Goal: Information Seeking & Learning: Learn about a topic

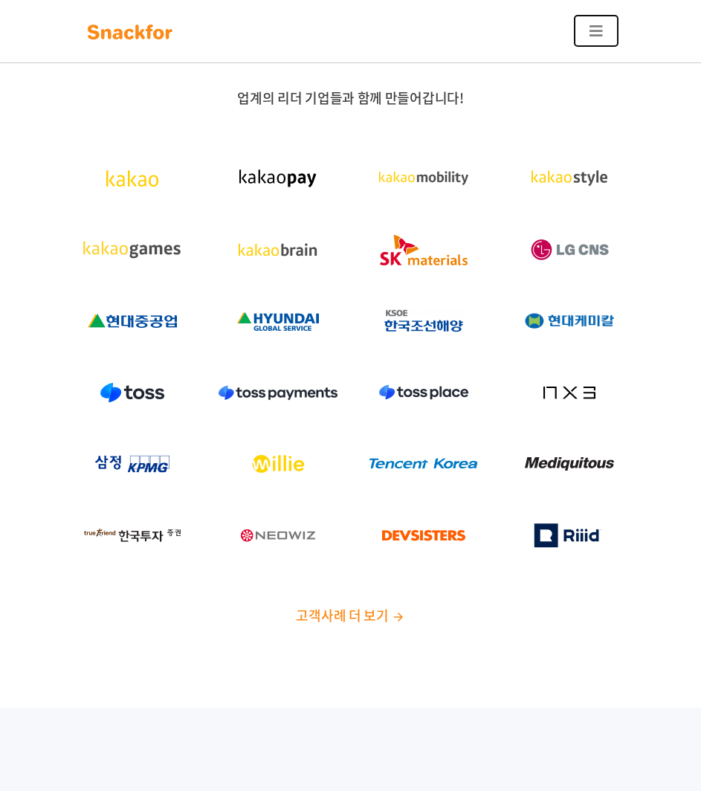
click at [603, 30] on button "Toggle navigation" at bounding box center [596, 31] width 45 height 32
click at [586, 27] on button "Toggle navigation" at bounding box center [596, 31] width 45 height 32
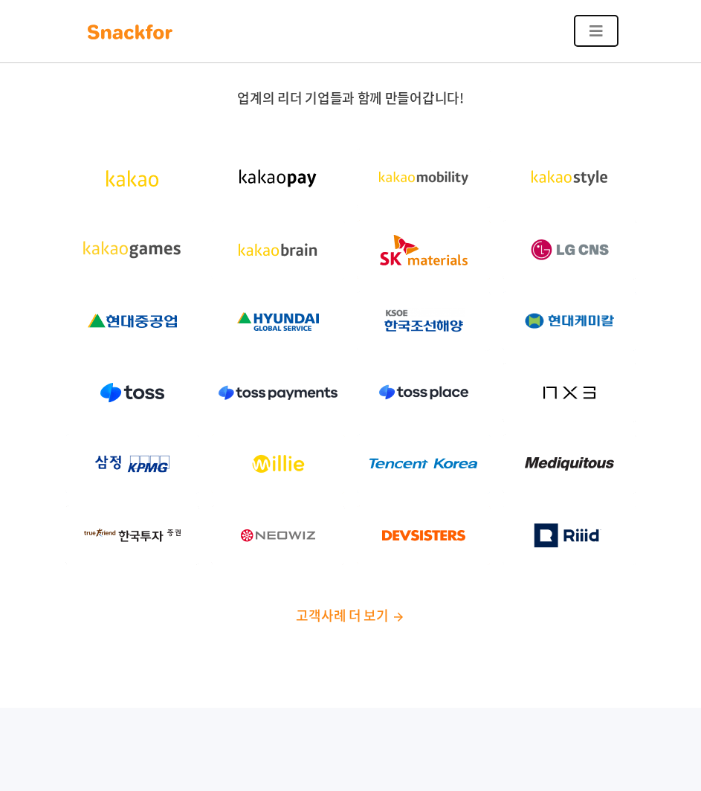
click at [586, 27] on button "Toggle navigation" at bounding box center [596, 31] width 45 height 32
click at [175, 30] on img at bounding box center [130, 32] width 94 height 24
click at [601, 30] on icon "Toggle navigation" at bounding box center [595, 31] width 13 height 15
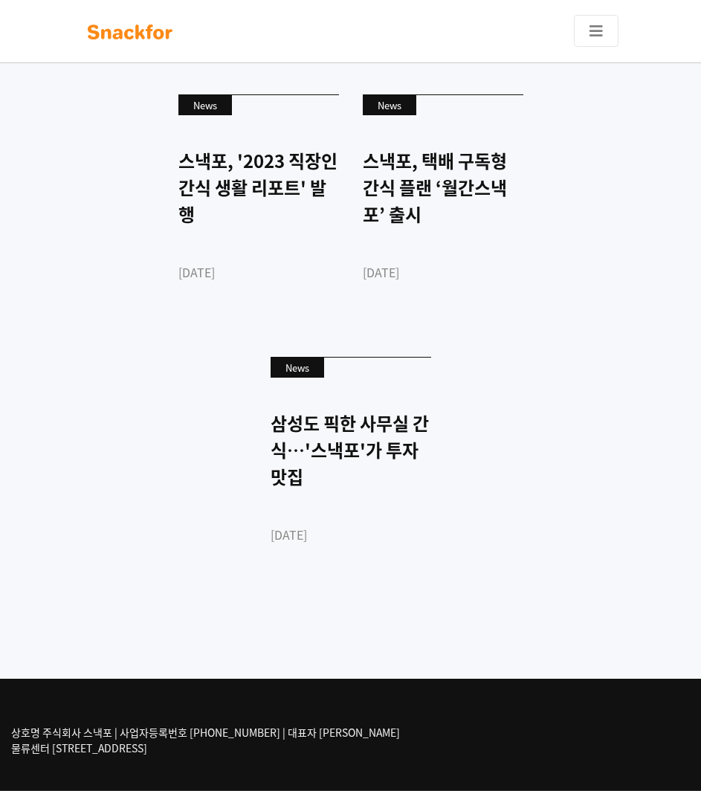
scroll to position [4829, 0]
drag, startPoint x: 574, startPoint y: 440, endPoint x: 169, endPoint y: 411, distance: 406.8
click at [169, 411] on div "News 스낵포, '2023 직장인 간식 생활 리포트' 발행 [DATE] News 스낵포, 택배 구독형 간식 플랜 ‘월간스낵포’ 출시 [DAT…" at bounding box center [350, 344] width 535 height 525
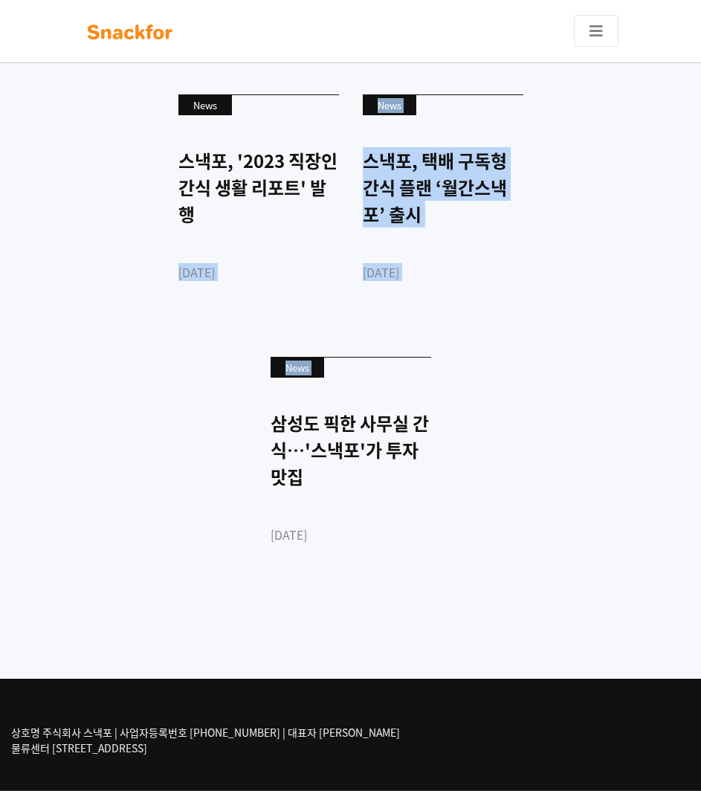
drag, startPoint x: 304, startPoint y: 451, endPoint x: 109, endPoint y: 451, distance: 195.5
click at [109, 451] on div "News 스낵포, '2023 직장인 간식 생활 리포트' 발행 [DATE] News 스낵포, 택배 구독형 간식 플랜 ‘월간스낵포’ 출시 [DAT…" at bounding box center [350, 344] width 535 height 525
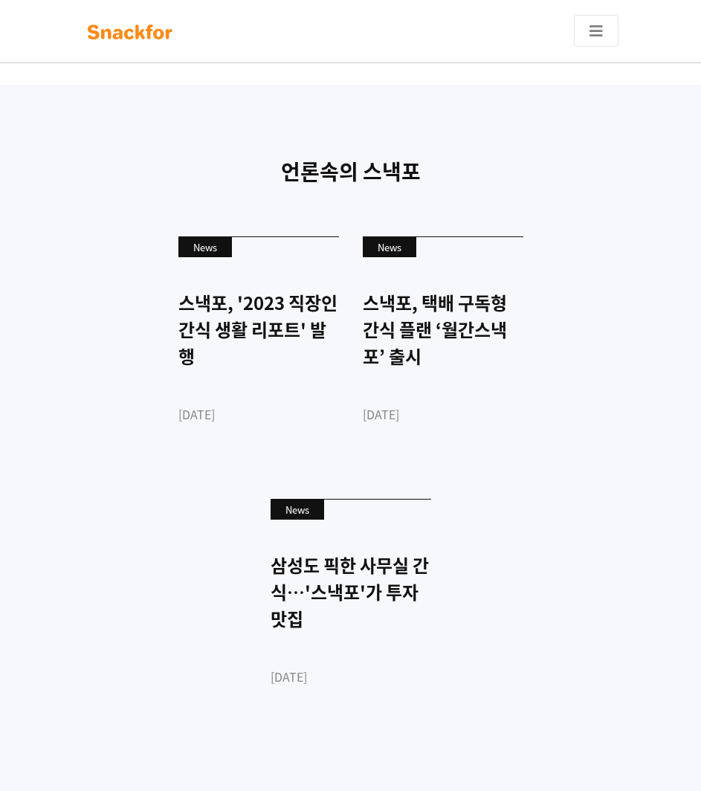
scroll to position [4532, 0]
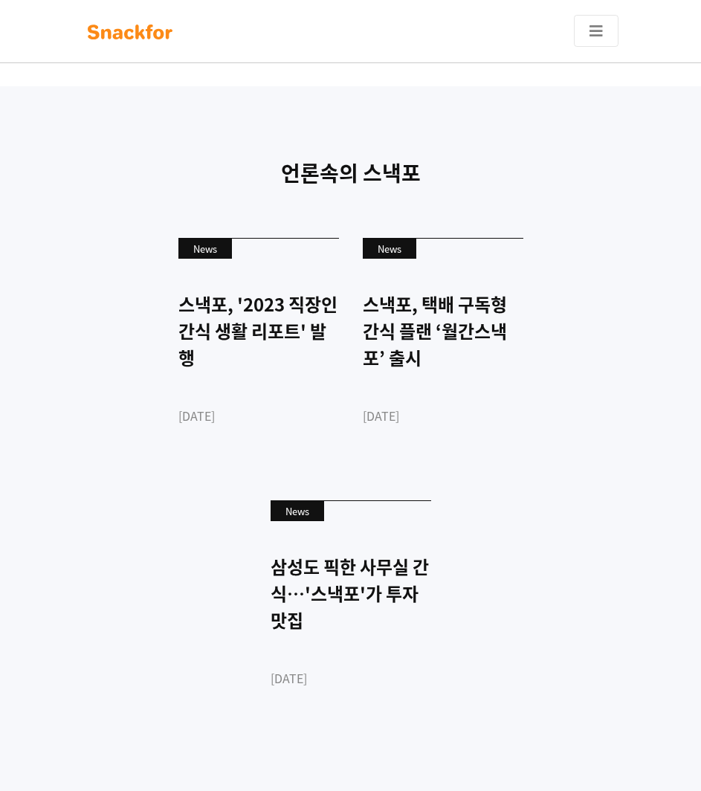
drag, startPoint x: 421, startPoint y: 514, endPoint x: 107, endPoint y: 441, distance: 322.7
click at [107, 441] on div "언론속의 스낵포 News 스낵포, '2023 직장인 간식 생활 리포트' 발행 [DATE] News 스낵포, 택배 구독형 간식 플랜 ‘월간스낵포…" at bounding box center [350, 454] width 701 height 736
click at [107, 441] on div "News 스낵포, '2023 직장인 간식 생활 리포트' 발행 [DATE] News 스낵포, 택배 구독형 간식 플랜 ‘월간스낵포’ 출시 [DAT…" at bounding box center [350, 488] width 535 height 525
drag, startPoint x: 247, startPoint y: 486, endPoint x: 117, endPoint y: 472, distance: 130.1
click at [117, 472] on div "News 스낵포, '2023 직장인 간식 생활 리포트' 발행 [DATE] News 스낵포, 택배 구독형 간식 플랜 ‘월간스낵포’ 출시 [DAT…" at bounding box center [350, 488] width 535 height 525
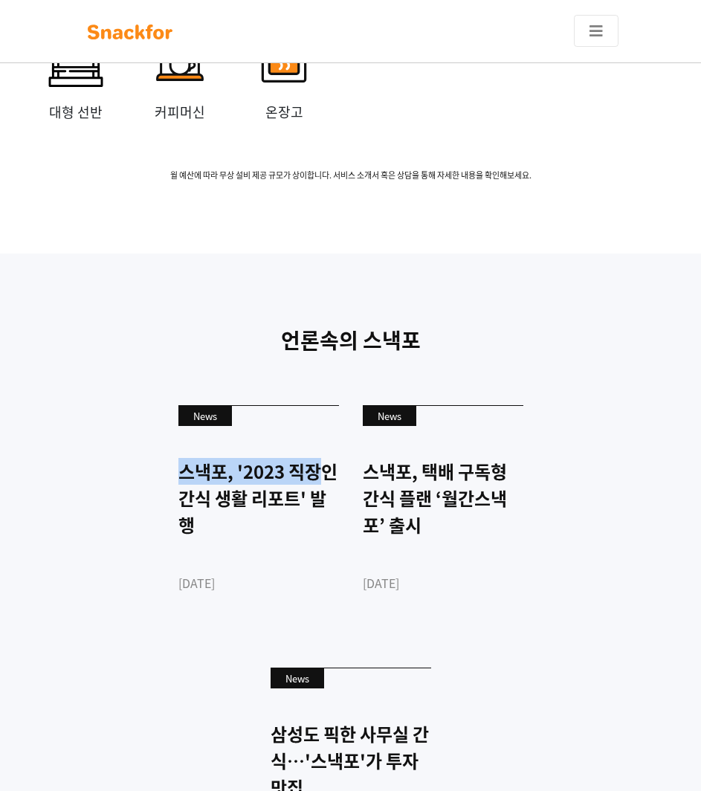
scroll to position [4160, 0]
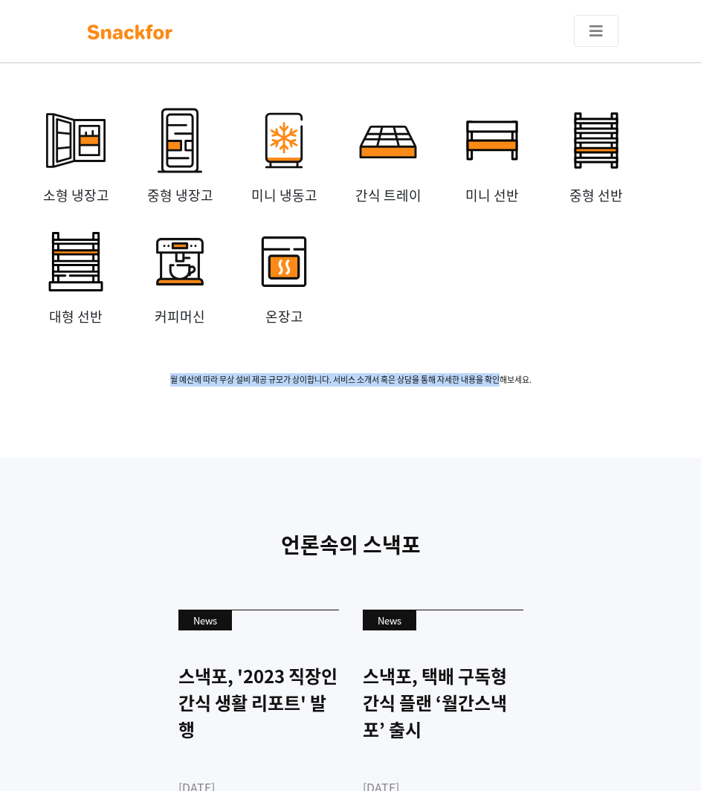
drag, startPoint x: 204, startPoint y: 528, endPoint x: 509, endPoint y: 554, distance: 305.8
click at [509, 458] on div "무상 설비 임대 소형 냉장고 중형 냉장고 미니 냉동고 간식 트레이 미니 선반 중형 선반 대형 선반 커피머신 온장고 월 [GEOGRAPHIC_D…" at bounding box center [350, 208] width 701 height 500
drag, startPoint x: 485, startPoint y: 551, endPoint x: 208, endPoint y: 533, distance: 277.0
click at [208, 458] on div "무상 설비 임대 소형 냉장고 중형 냉장고 미니 냉동고 간식 트레이 미니 선반 중형 선반 대형 선반 커피머신 온장고 월 [GEOGRAPHIC_D…" at bounding box center [350, 208] width 701 height 500
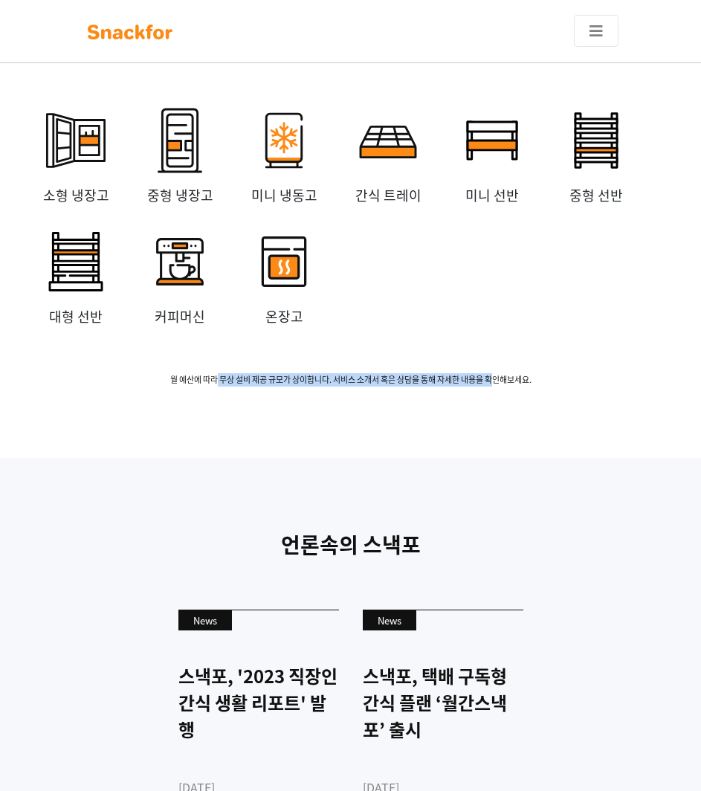
click at [208, 386] on span "월 예산에 따라 무상 설비 제공 규모가 상이합니다. 서비스 소개서 혹은 상담을 통해 자세한 내용을 확인해보세요." at bounding box center [350, 380] width 653 height 13
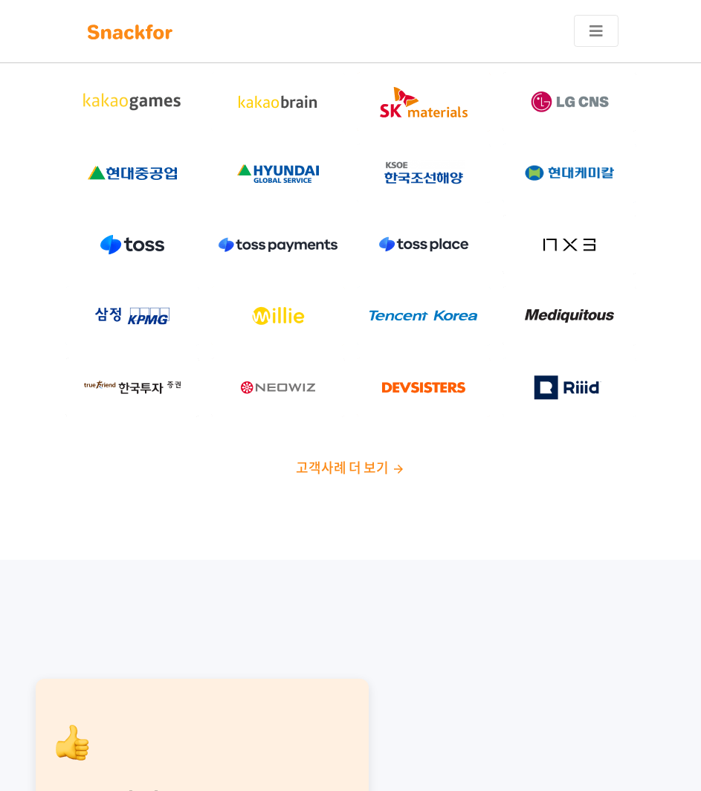
scroll to position [147, 0]
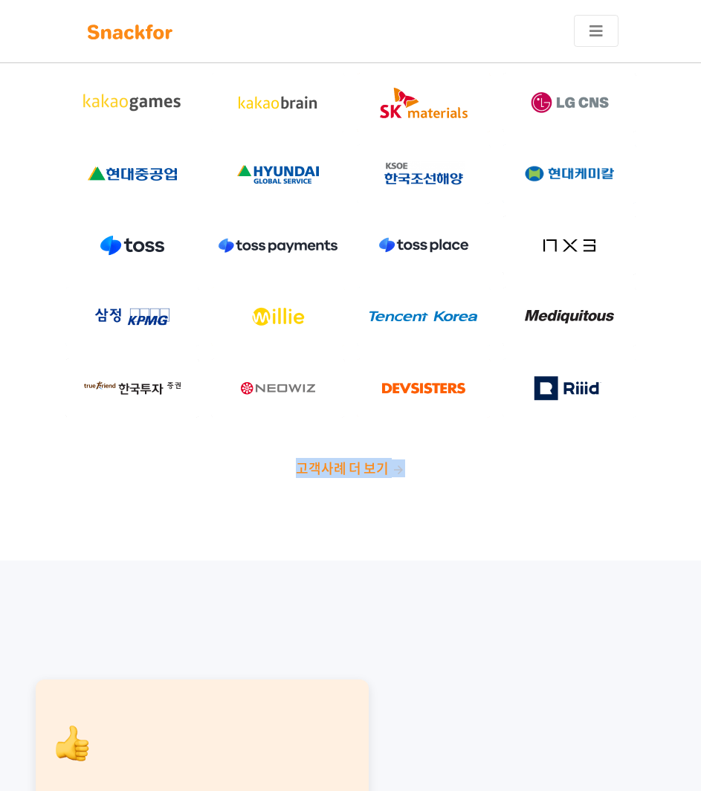
drag, startPoint x: 494, startPoint y: 463, endPoint x: 211, endPoint y: 470, distance: 283.3
click at [211, 470] on p "고객사례 더 보기" at bounding box center [350, 468] width 653 height 18
drag, startPoint x: 211, startPoint y: 470, endPoint x: 467, endPoint y: 491, distance: 257.2
click at [467, 491] on div "업계의 리더 기업들과 함께 만들어갑니다! 고객사례 더 보기" at bounding box center [350, 216] width 701 height 690
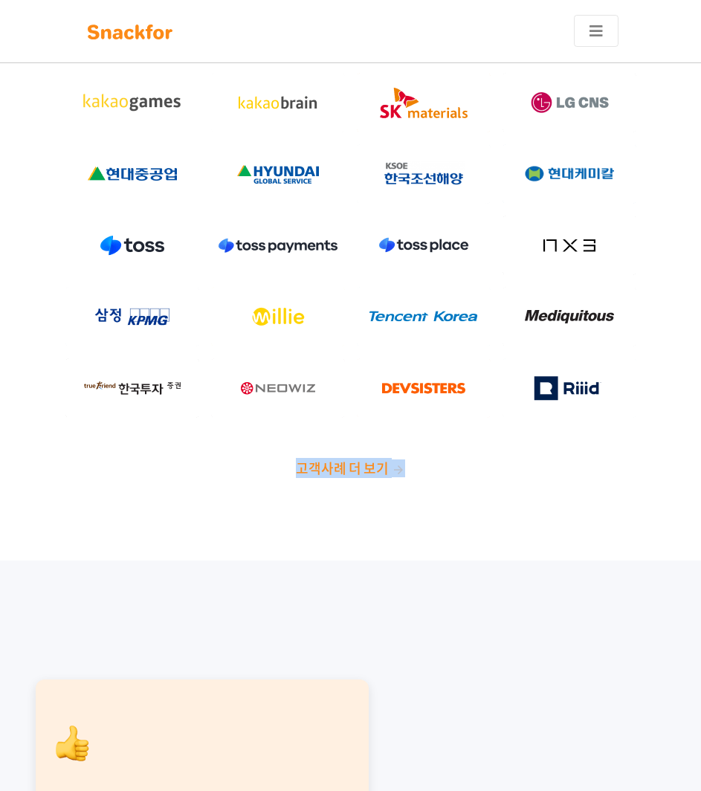
click at [468, 491] on div "업계의 리더 기업들과 함께 만들어갑니다! 고객사례 더 보기" at bounding box center [350, 216] width 701 height 690
click at [485, 473] on p "고객사례 더 보기" at bounding box center [350, 468] width 653 height 18
drag, startPoint x: 488, startPoint y: 467, endPoint x: 247, endPoint y: 463, distance: 240.1
click at [247, 463] on p "고객사례 더 보기" at bounding box center [350, 468] width 653 height 18
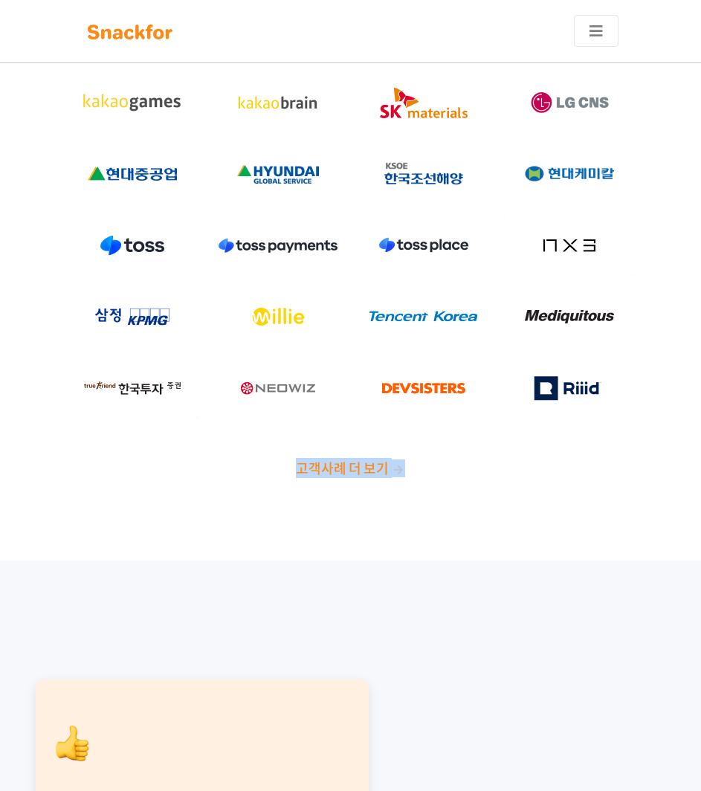
drag, startPoint x: 444, startPoint y: 463, endPoint x: 520, endPoint y: 464, distance: 75.8
click at [520, 464] on p "고객사례 더 보기" at bounding box center [350, 468] width 653 height 18
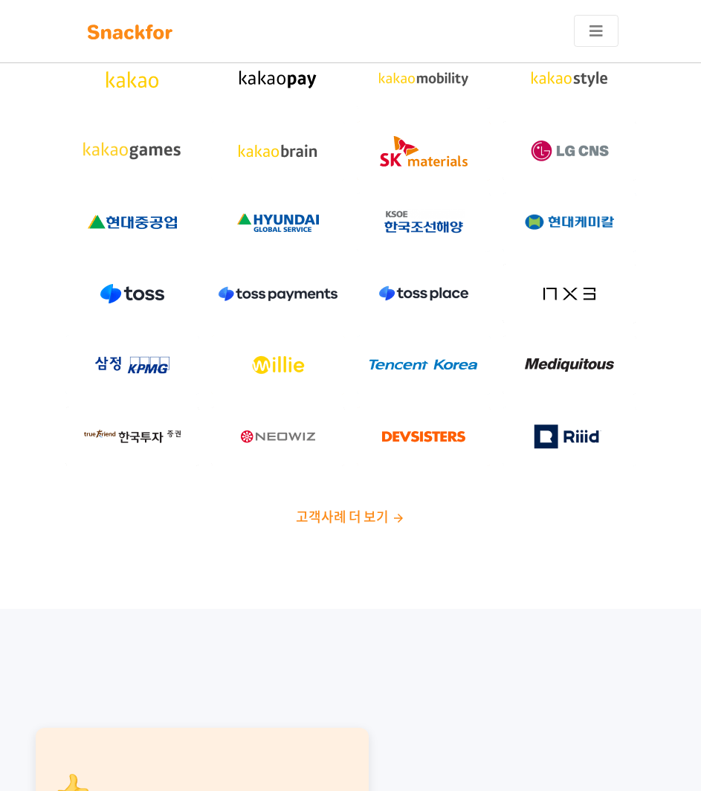
scroll to position [73, 0]
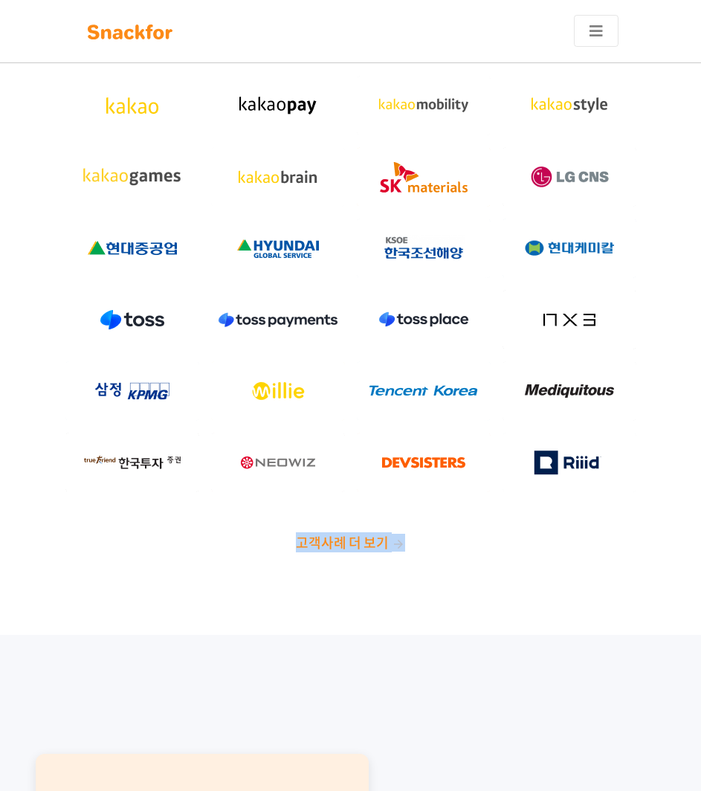
drag, startPoint x: 436, startPoint y: 540, endPoint x: 247, endPoint y: 540, distance: 188.8
click at [247, 540] on p "고객사례 더 보기" at bounding box center [350, 543] width 653 height 18
drag, startPoint x: 247, startPoint y: 540, endPoint x: 490, endPoint y: 543, distance: 243.0
click at [490, 543] on p "고객사례 더 보기" at bounding box center [350, 543] width 653 height 18
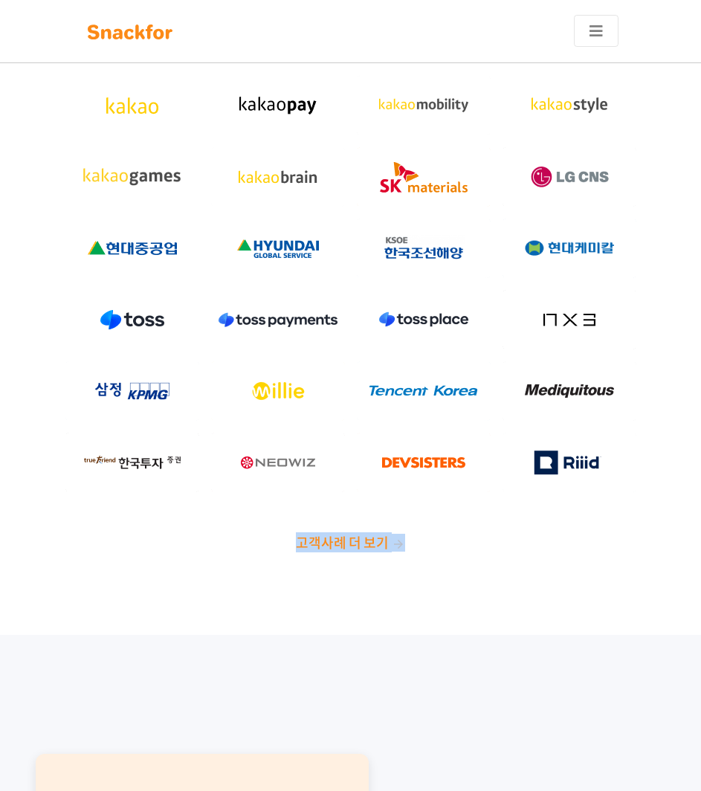
click at [490, 543] on p "고객사례 더 보기" at bounding box center [350, 543] width 653 height 18
drag, startPoint x: 490, startPoint y: 543, endPoint x: 227, endPoint y: 543, distance: 262.3
click at [227, 543] on p "고객사례 더 보기" at bounding box center [350, 543] width 653 height 18
drag, startPoint x: 227, startPoint y: 543, endPoint x: 469, endPoint y: 561, distance: 242.2
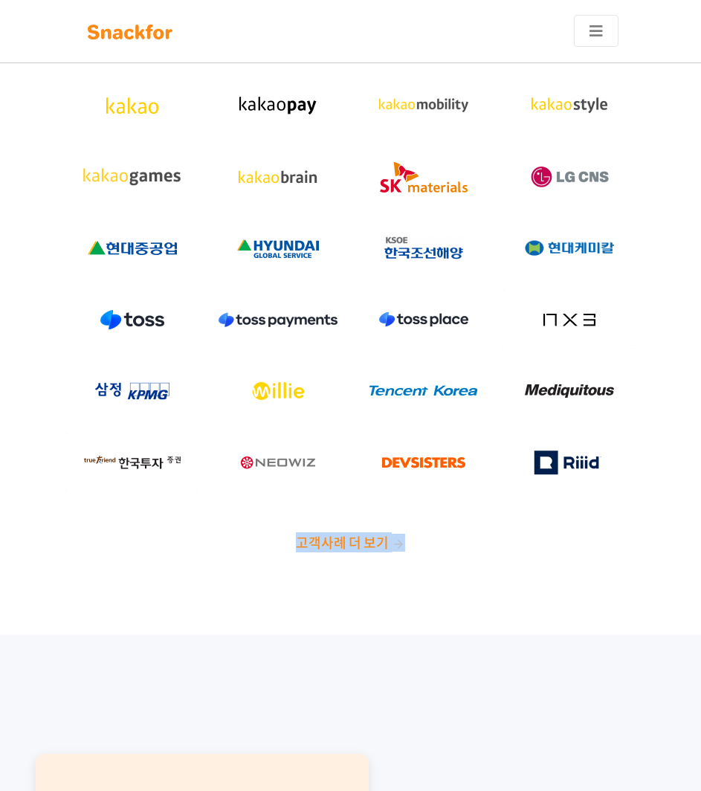
click at [469, 561] on div "업계의 리더 기업들과 함께 만들어갑니다! 고객사례 더 보기" at bounding box center [350, 290] width 701 height 690
drag, startPoint x: 470, startPoint y: 560, endPoint x: 215, endPoint y: 537, distance: 256.7
click at [215, 537] on div "업계의 리더 기업들과 함께 만들어갑니다! 고객사례 더 보기" at bounding box center [350, 290] width 701 height 690
click at [215, 537] on p "고객사례 더 보기" at bounding box center [350, 543] width 653 height 18
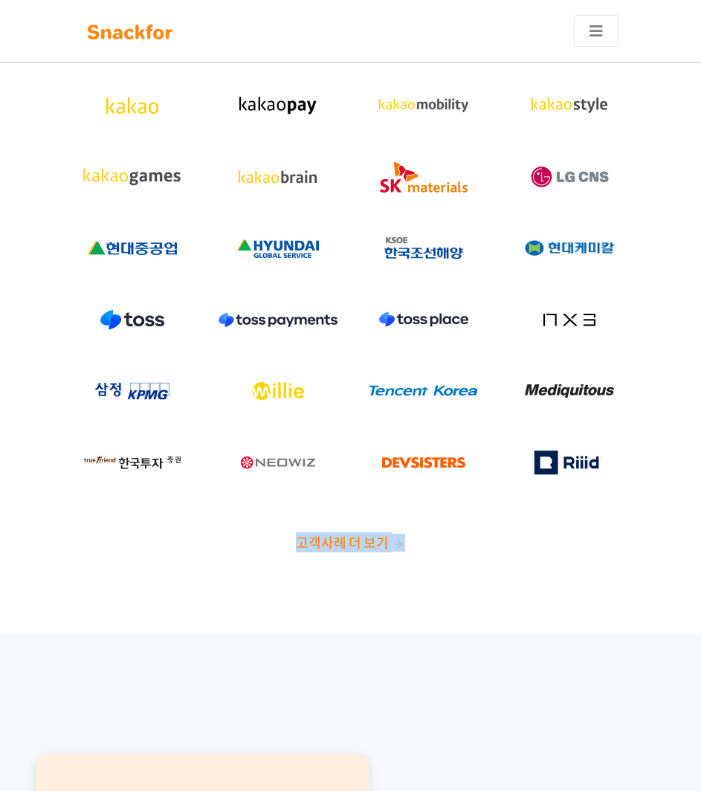
drag, startPoint x: 215, startPoint y: 537, endPoint x: 491, endPoint y: 540, distance: 275.8
click at [491, 540] on p "고객사례 더 보기" at bounding box center [350, 543] width 653 height 18
drag, startPoint x: 491, startPoint y: 540, endPoint x: 250, endPoint y: 540, distance: 240.1
click at [250, 540] on p "고객사례 더 보기" at bounding box center [350, 543] width 653 height 18
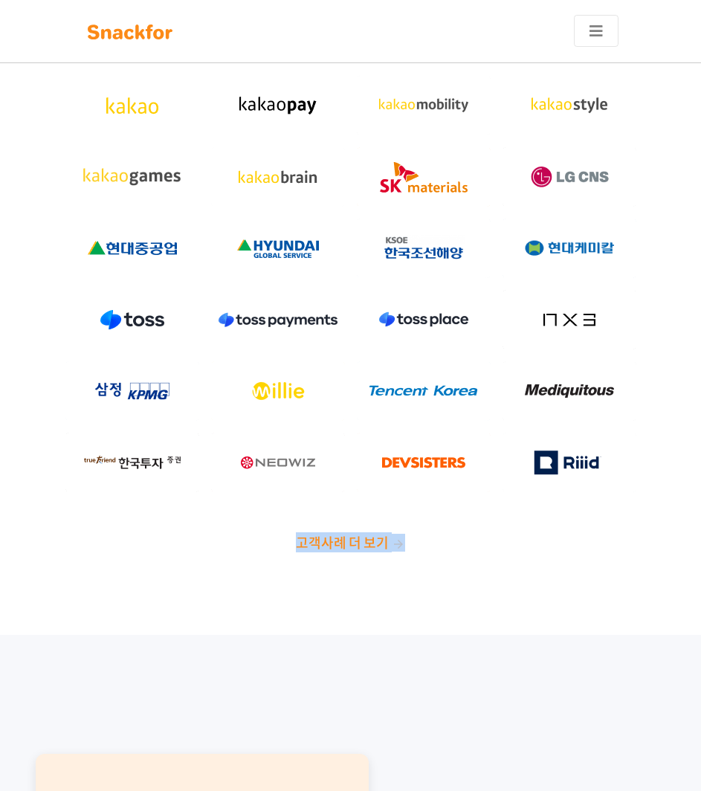
click at [250, 540] on p "고객사례 더 보기" at bounding box center [350, 543] width 653 height 18
drag, startPoint x: 250, startPoint y: 540, endPoint x: 500, endPoint y: 547, distance: 250.5
click at [500, 547] on p "고객사례 더 보기" at bounding box center [350, 543] width 653 height 18
drag, startPoint x: 500, startPoint y: 547, endPoint x: 221, endPoint y: 547, distance: 279.4
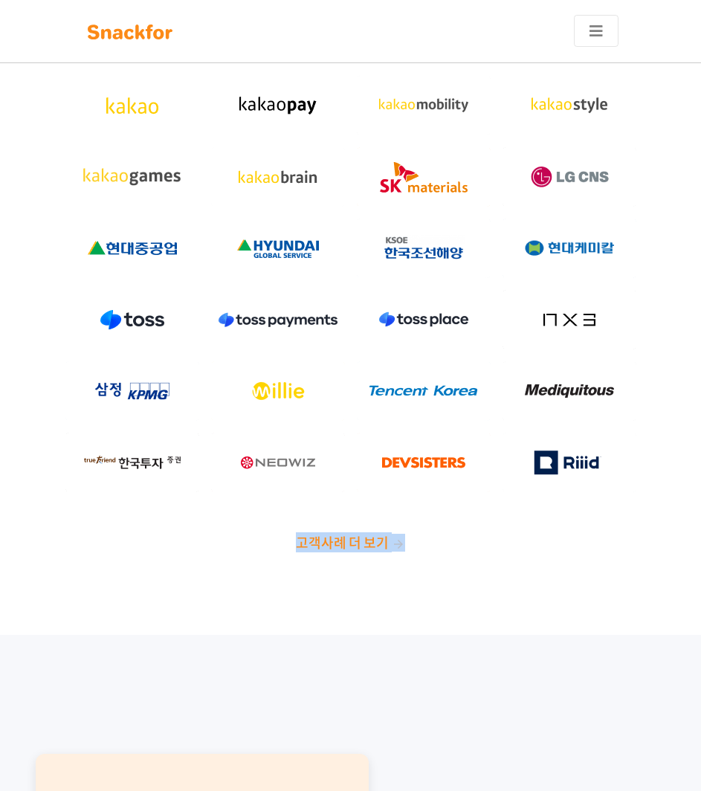
click at [221, 547] on p "고객사례 더 보기" at bounding box center [350, 543] width 653 height 18
click at [220, 547] on p "고객사례 더 보기" at bounding box center [350, 543] width 653 height 18
drag, startPoint x: 209, startPoint y: 534, endPoint x: 438, endPoint y: 534, distance: 229.6
click at [438, 534] on p "고객사례 더 보기" at bounding box center [350, 543] width 653 height 18
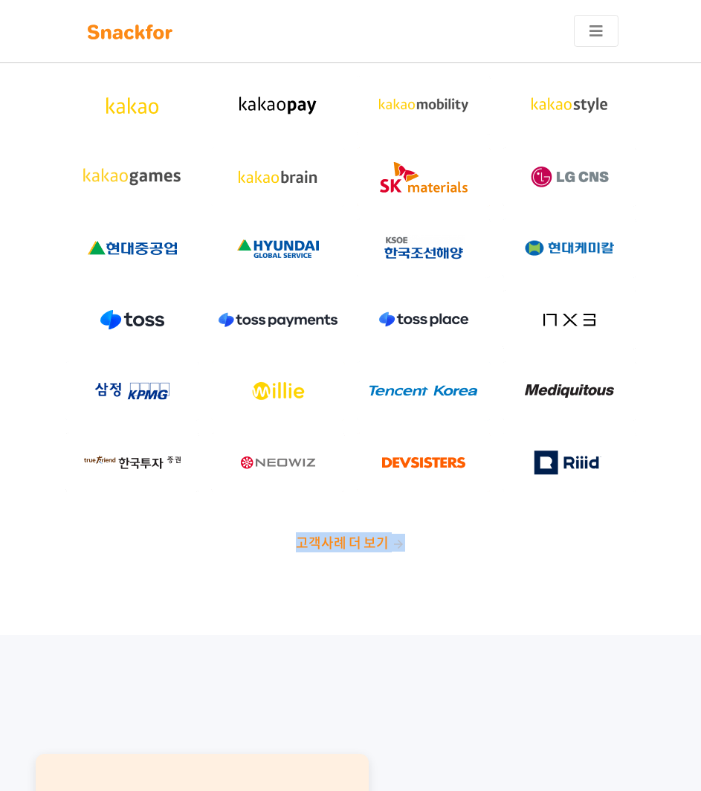
drag, startPoint x: 470, startPoint y: 537, endPoint x: 229, endPoint y: 550, distance: 241.1
click at [230, 550] on p "고객사례 더 보기" at bounding box center [350, 543] width 653 height 18
click at [229, 550] on p "고객사례 더 보기" at bounding box center [350, 543] width 653 height 18
drag, startPoint x: 228, startPoint y: 550, endPoint x: 447, endPoint y: 548, distance: 218.5
click at [447, 548] on p "고객사례 더 보기" at bounding box center [350, 543] width 653 height 18
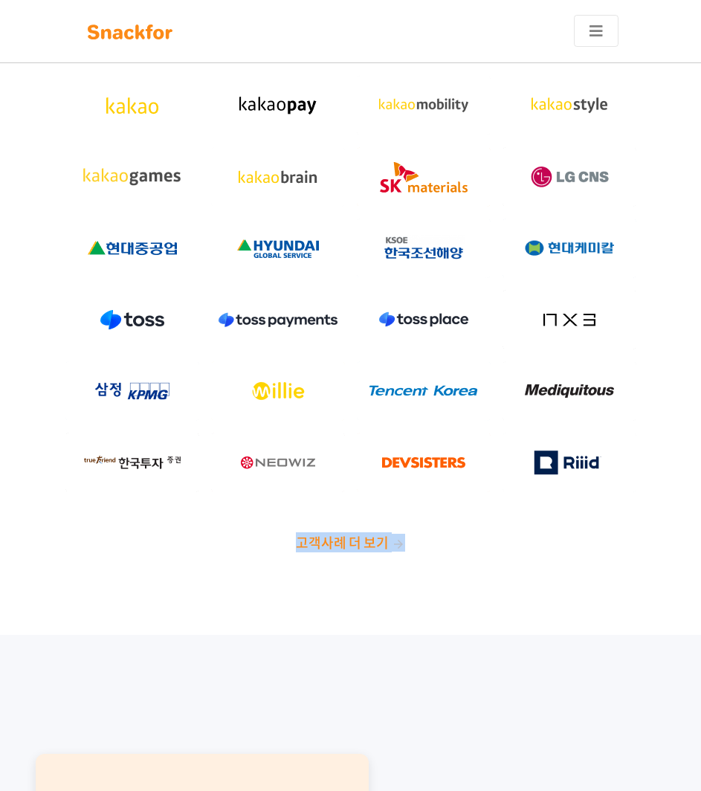
click at [447, 548] on p "고객사례 더 보기" at bounding box center [350, 543] width 653 height 18
drag, startPoint x: 450, startPoint y: 548, endPoint x: 237, endPoint y: 559, distance: 212.8
click at [237, 559] on div "업계의 리더 기업들과 함께 만들어갑니다! 고객사례 더 보기" at bounding box center [350, 290] width 701 height 690
drag, startPoint x: 236, startPoint y: 557, endPoint x: 447, endPoint y: 551, distance: 211.2
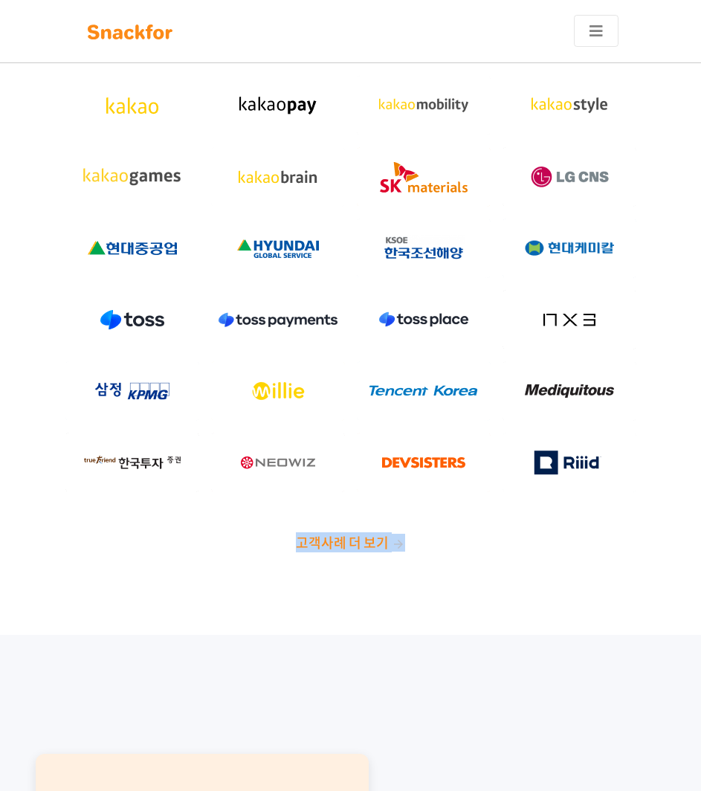
click at [447, 551] on div "업계의 리더 기업들과 함께 만들어갑니다! 고객사례 더 보기" at bounding box center [350, 290] width 701 height 690
click at [447, 551] on p "고객사례 더 보기" at bounding box center [350, 543] width 653 height 18
click at [106, 176] on img at bounding box center [132, 176] width 134 height 59
click at [156, 379] on img at bounding box center [132, 390] width 134 height 59
click at [157, 317] on img at bounding box center [132, 319] width 134 height 59
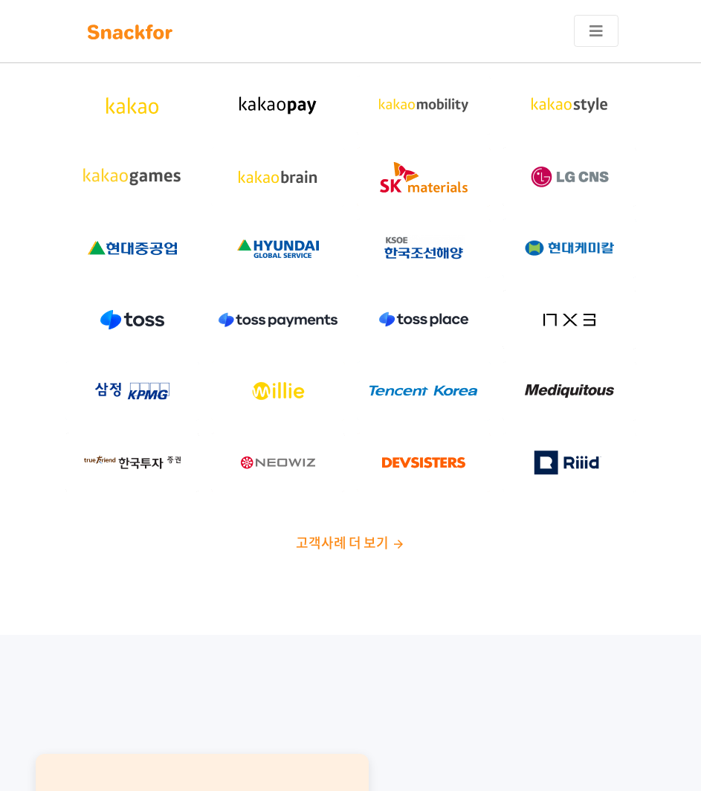
click at [158, 440] on img at bounding box center [132, 462] width 134 height 59
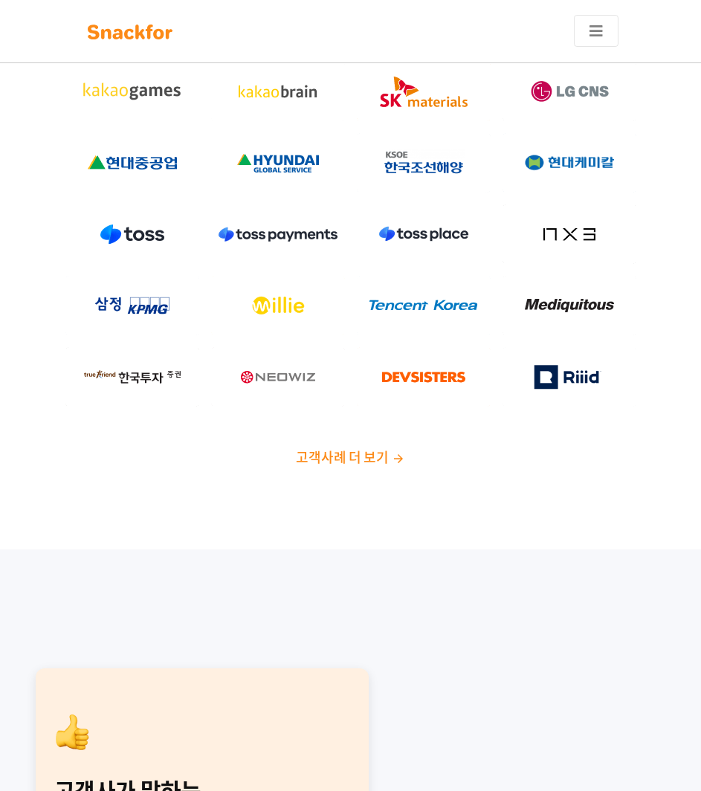
scroll to position [147, 0]
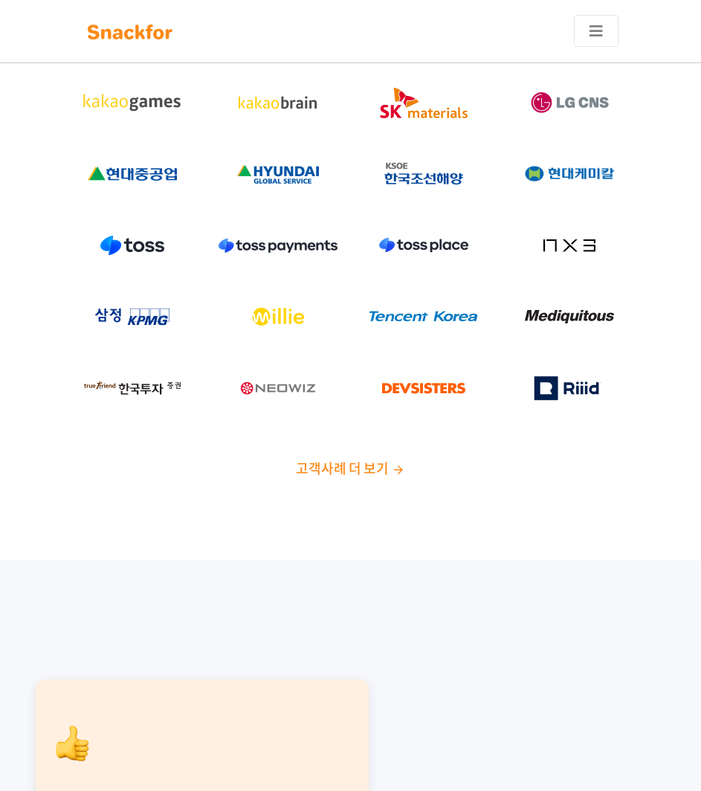
click at [357, 467] on span "고객사례 더 보기" at bounding box center [342, 468] width 92 height 20
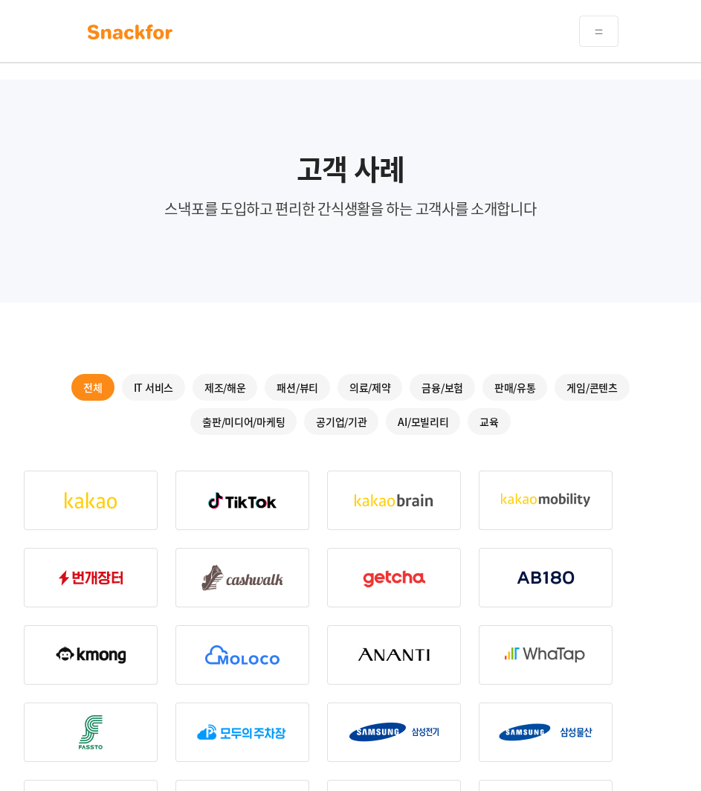
click at [164, 392] on div "IT 서비스" at bounding box center [153, 387] width 63 height 27
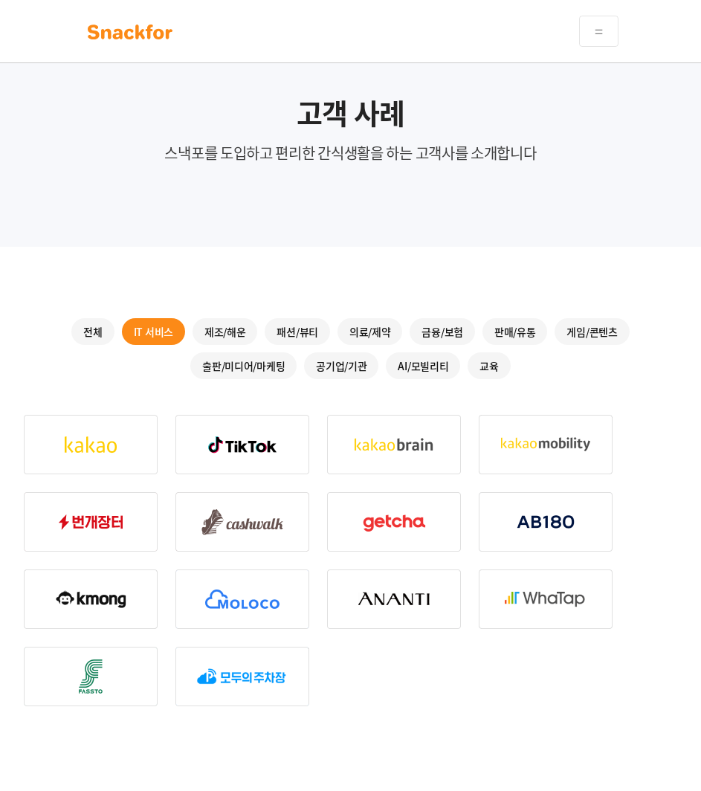
scroll to position [223, 0]
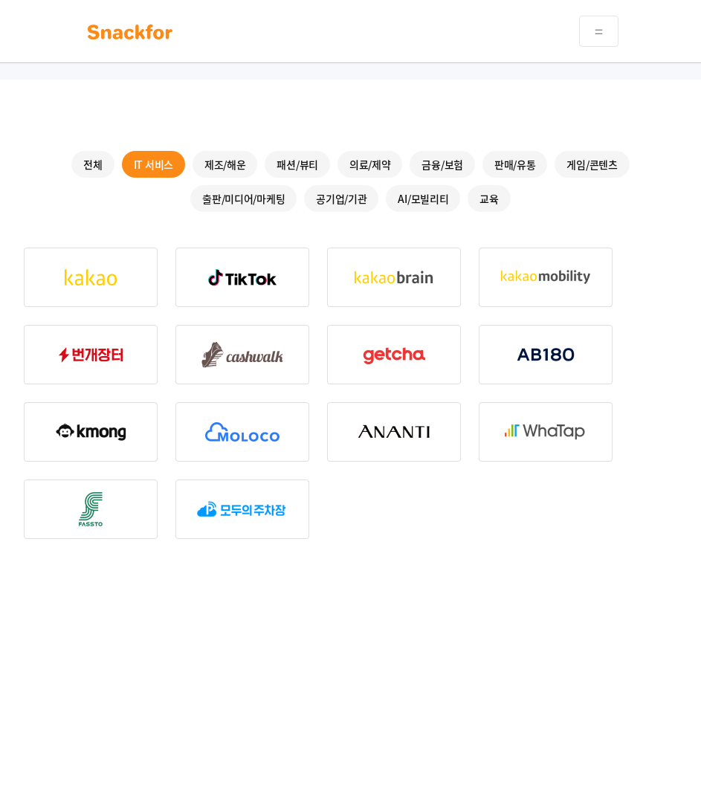
drag, startPoint x: 361, startPoint y: 491, endPoint x: 383, endPoint y: 535, distance: 49.9
click at [383, 535] on div at bounding box center [350, 392] width 653 height 291
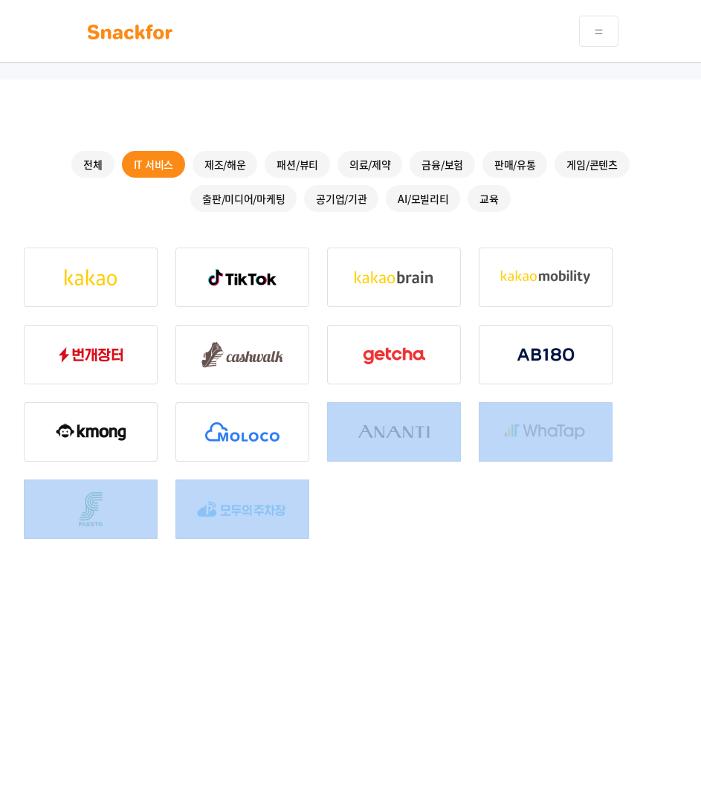
drag, startPoint x: 415, startPoint y: 534, endPoint x: 374, endPoint y: 531, distance: 41.0
click at [373, 531] on div "전체 IT 서비스 제조/해운 패션/뷰티 의료/제약 금융/보험 판매/유통 게임/콘텐츠 출판/미디어/마케팅 공기업/기관 AI/모빌리티 교육" at bounding box center [350, 451] width 701 height 743
click at [374, 531] on div at bounding box center [350, 392] width 653 height 291
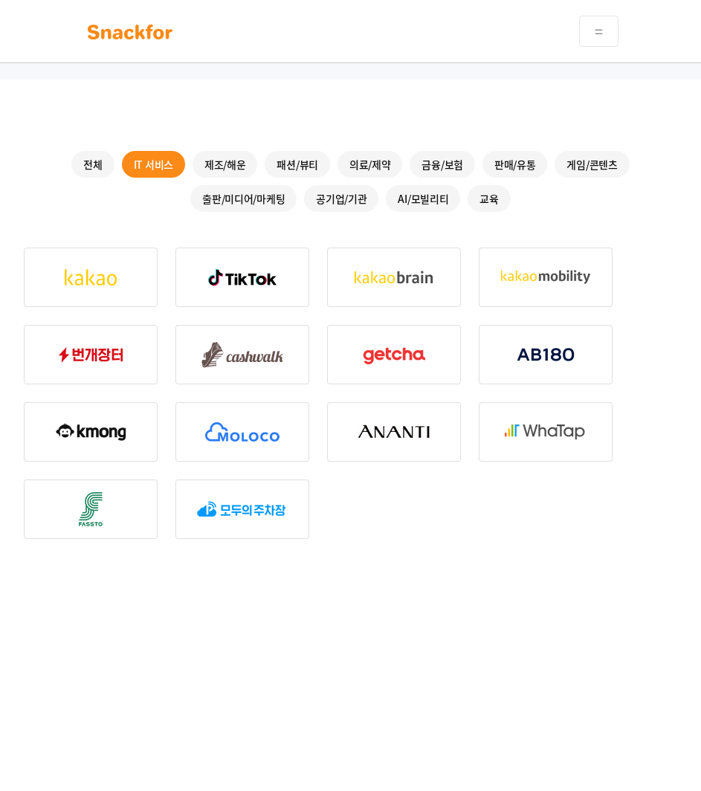
click at [239, 166] on div "제조/해운" at bounding box center [224, 164] width 65 height 27
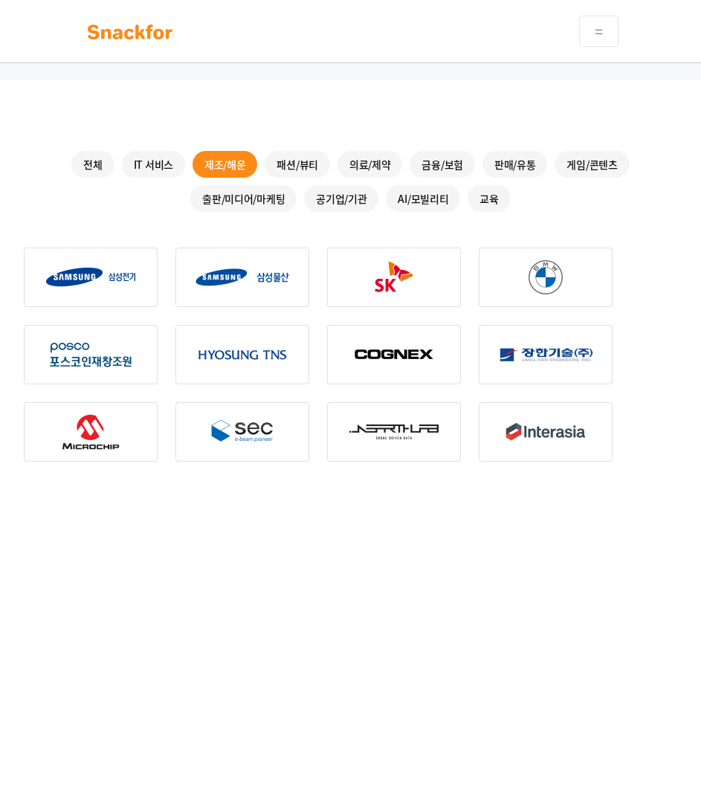
click at [156, 157] on div "IT 서비스" at bounding box center [153, 164] width 63 height 27
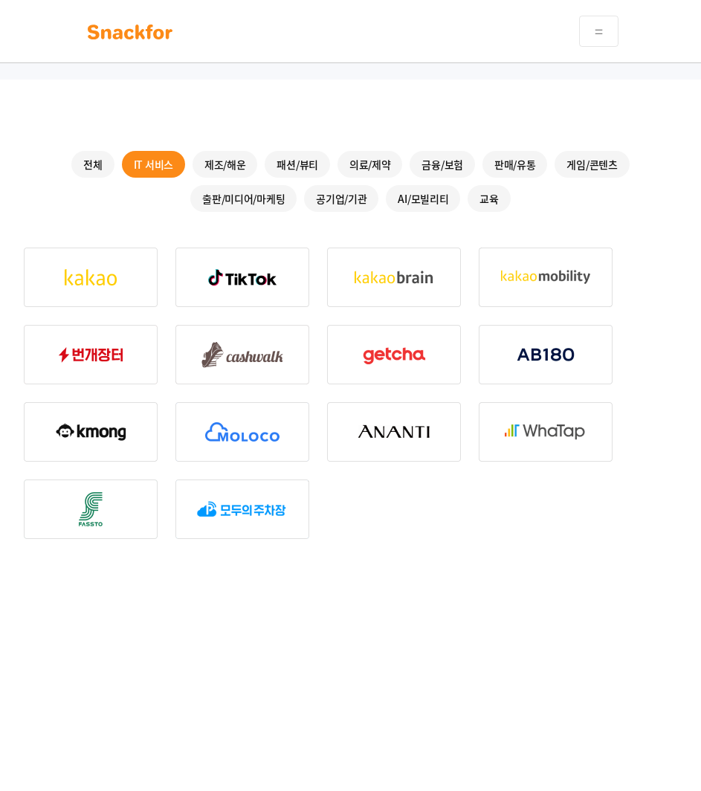
click at [287, 157] on div "패션/뷰티" at bounding box center [297, 164] width 65 height 27
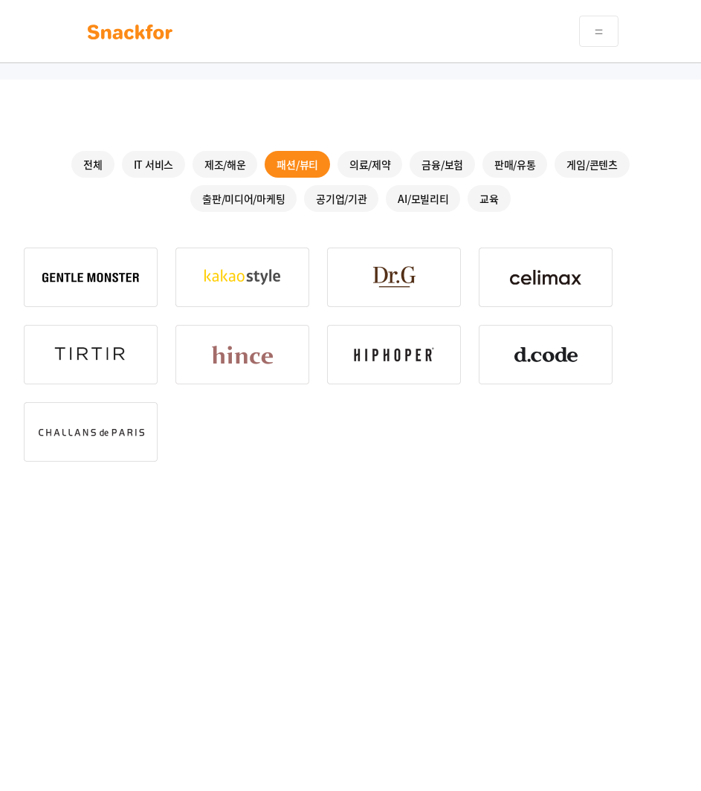
click at [369, 161] on div "의료/제약" at bounding box center [369, 164] width 65 height 27
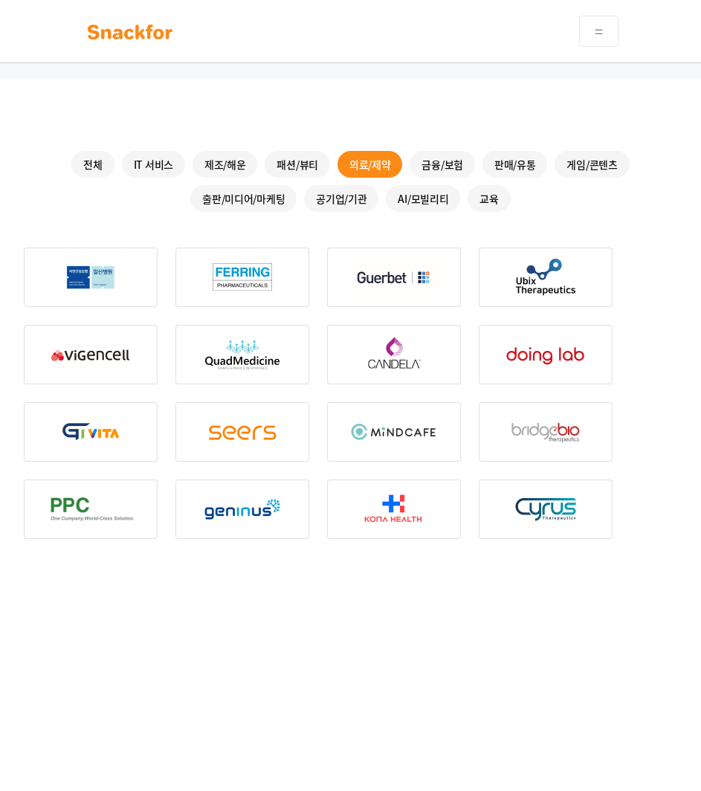
click at [464, 155] on div "금융/보험" at bounding box center [442, 164] width 65 height 27
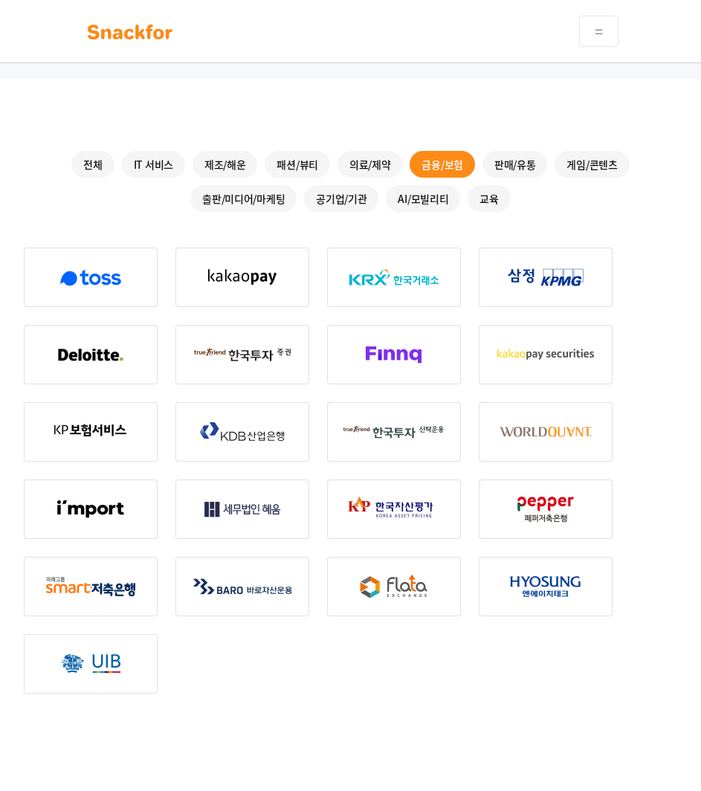
click at [499, 159] on div "판매/유통" at bounding box center [514, 164] width 65 height 27
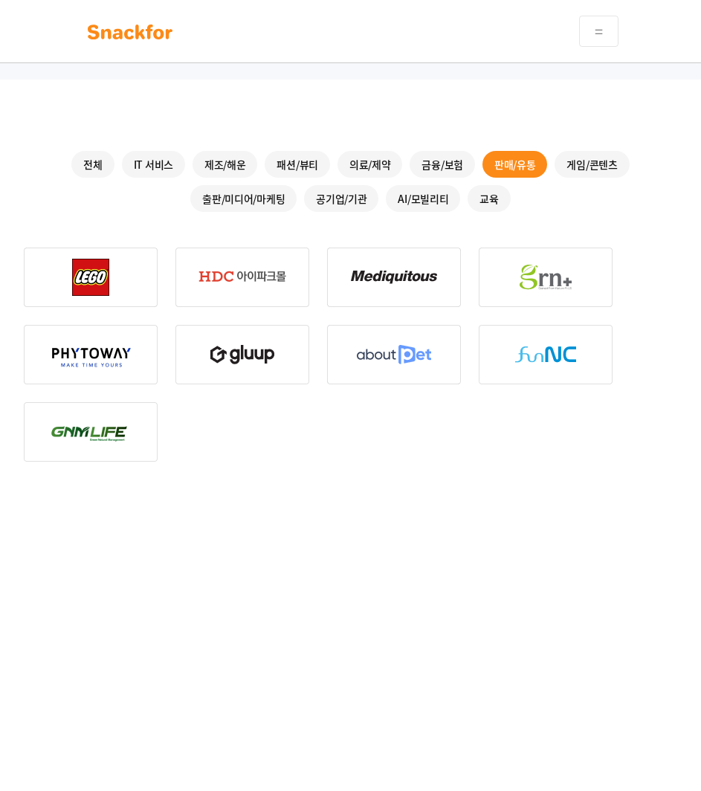
click at [582, 166] on div "게임/콘텐츠" at bounding box center [591, 164] width 74 height 27
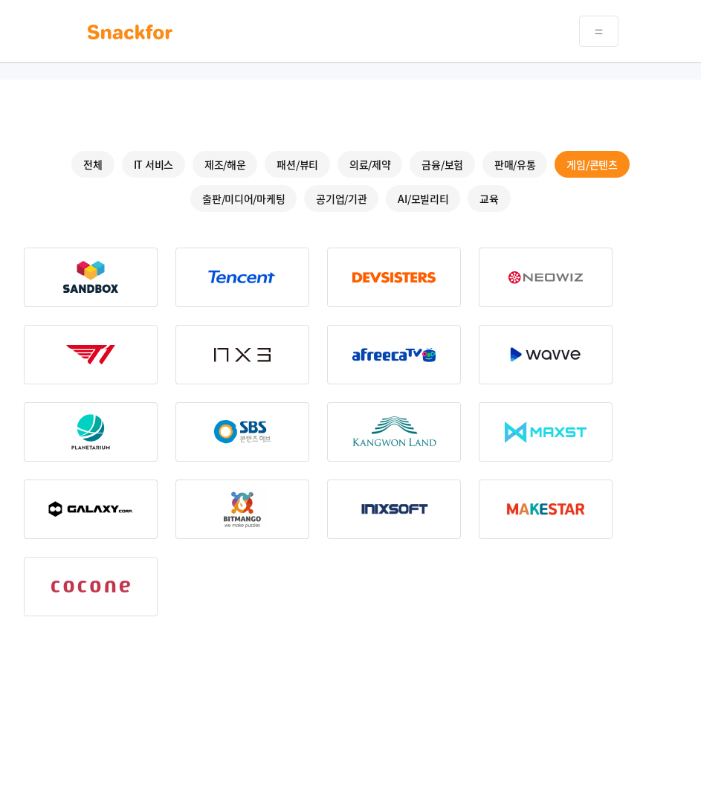
click at [496, 196] on div "교육" at bounding box center [488, 198] width 42 height 27
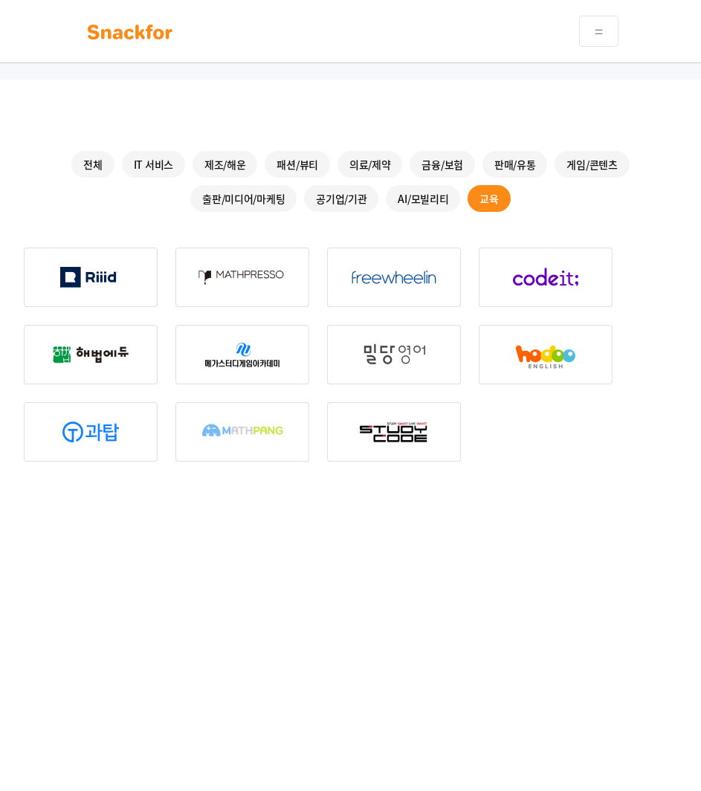
click at [421, 196] on div "AI/모빌리티" at bounding box center [423, 198] width 74 height 27
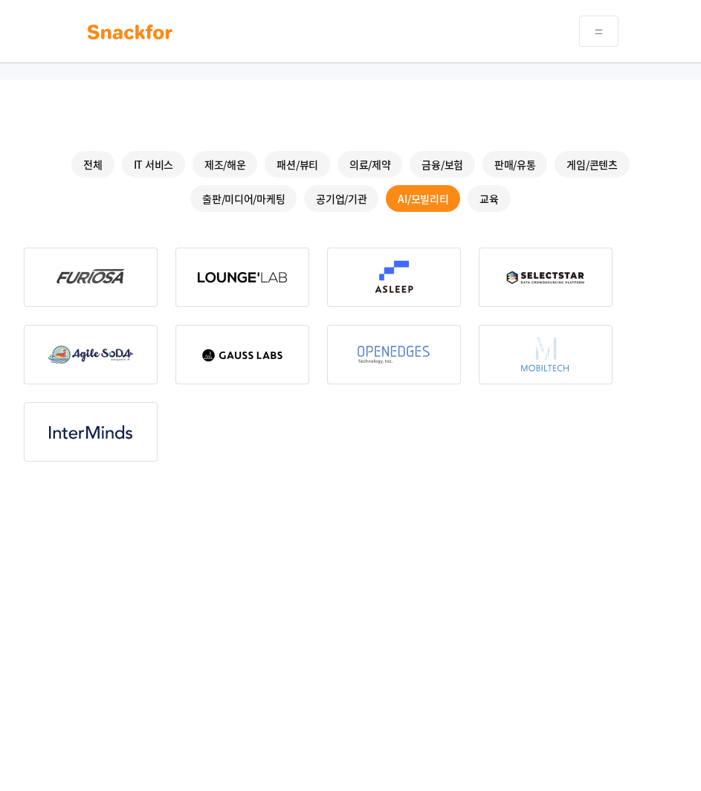
click at [345, 195] on div "공기업/기관" at bounding box center [341, 198] width 74 height 27
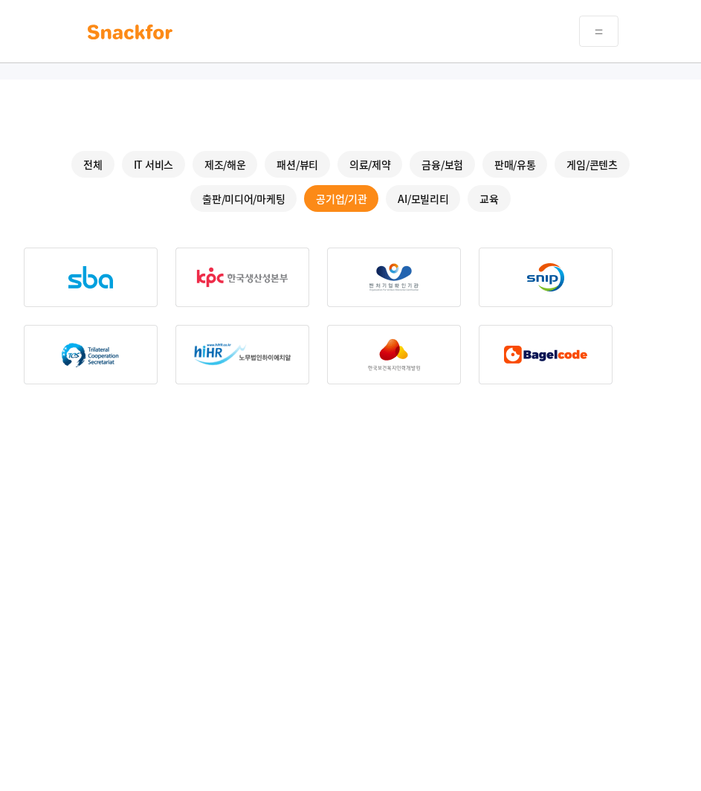
click at [234, 195] on div "출판/미디어/마케팅" at bounding box center [243, 198] width 106 height 27
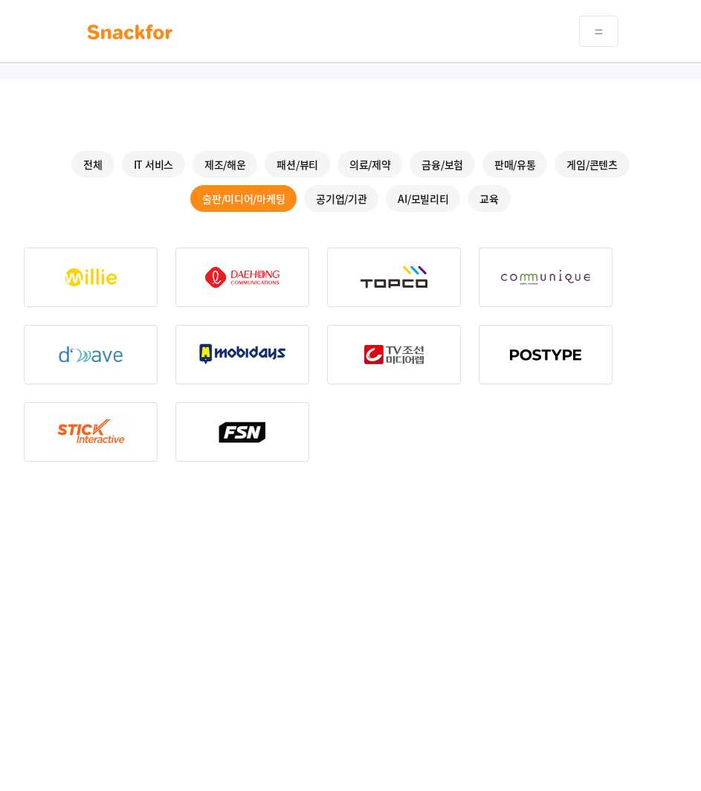
click at [412, 195] on div "AI/모빌리티" at bounding box center [423, 198] width 74 height 27
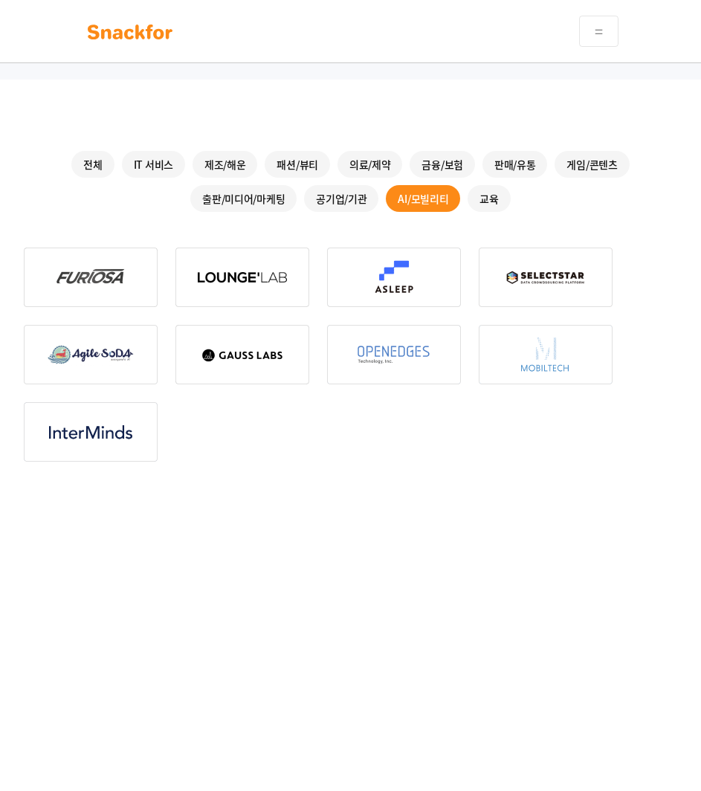
click at [98, 276] on img at bounding box center [91, 276] width 134 height 59
click at [293, 275] on img at bounding box center [242, 276] width 134 height 59
click at [421, 271] on img at bounding box center [394, 276] width 134 height 59
click at [475, 210] on div "교육" at bounding box center [488, 198] width 42 height 27
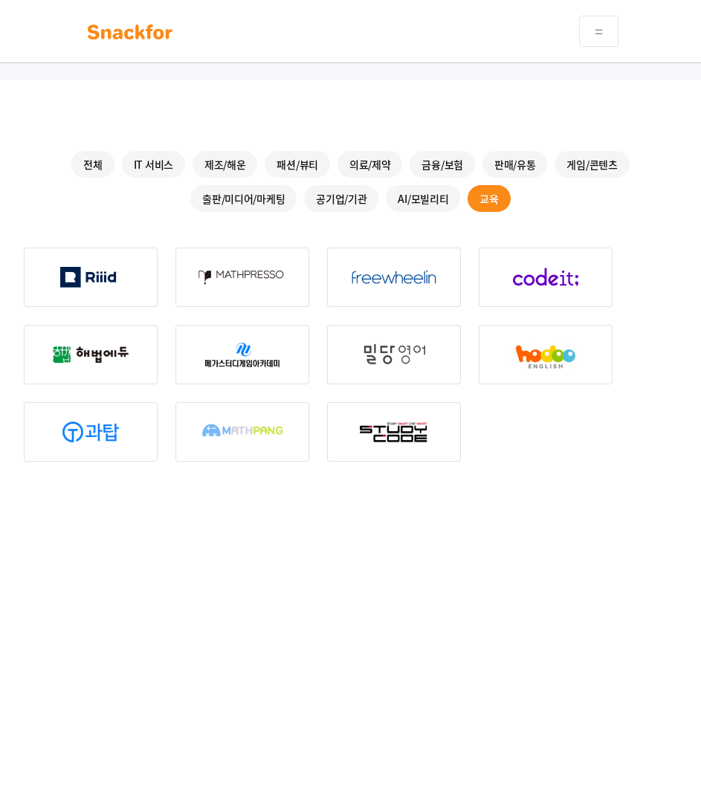
click at [110, 276] on img at bounding box center [91, 276] width 134 height 59
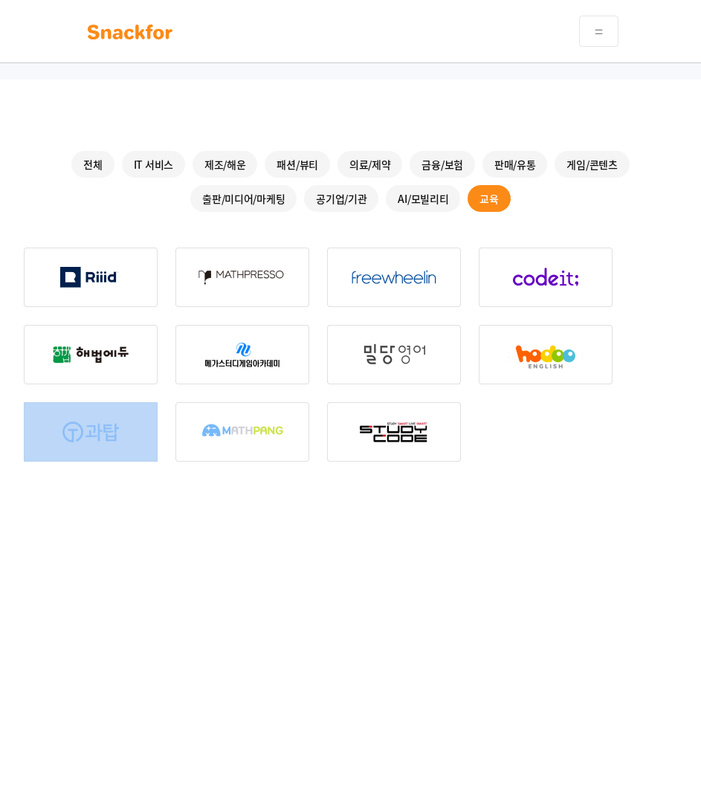
drag, startPoint x: 166, startPoint y: 503, endPoint x: 211, endPoint y: 518, distance: 47.7
click at [211, 518] on div "전체 IT 서비스 제조/해운 패션/뷰티 의료/제약 금융/보험 판매/유통 게임/콘텐츠 출판/미디어/마케팅 공기업/기관 AI/모빌리티 교육" at bounding box center [350, 451] width 701 height 743
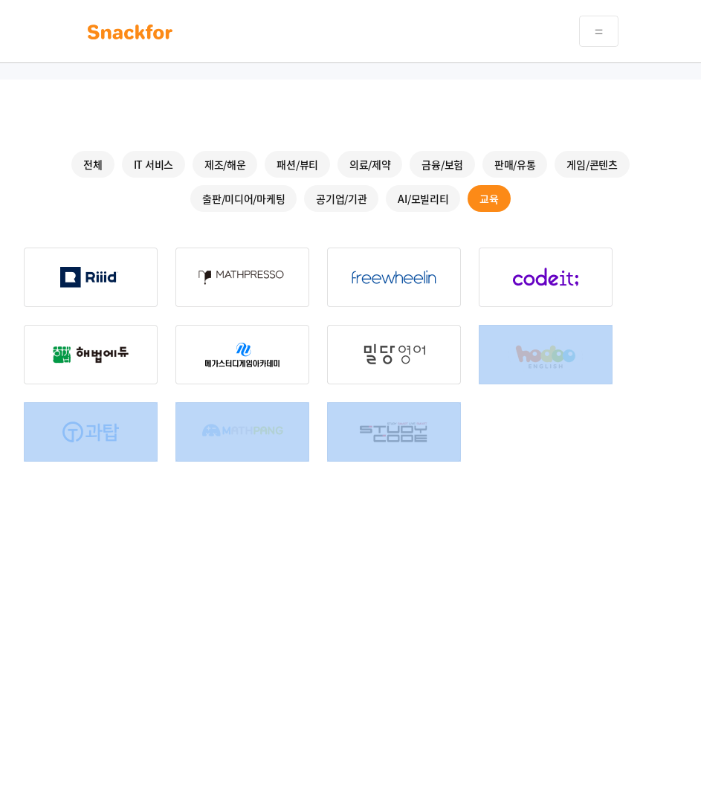
drag, startPoint x: 520, startPoint y: 415, endPoint x: 511, endPoint y: 442, distance: 28.4
click at [511, 442] on div at bounding box center [350, 354] width 653 height 214
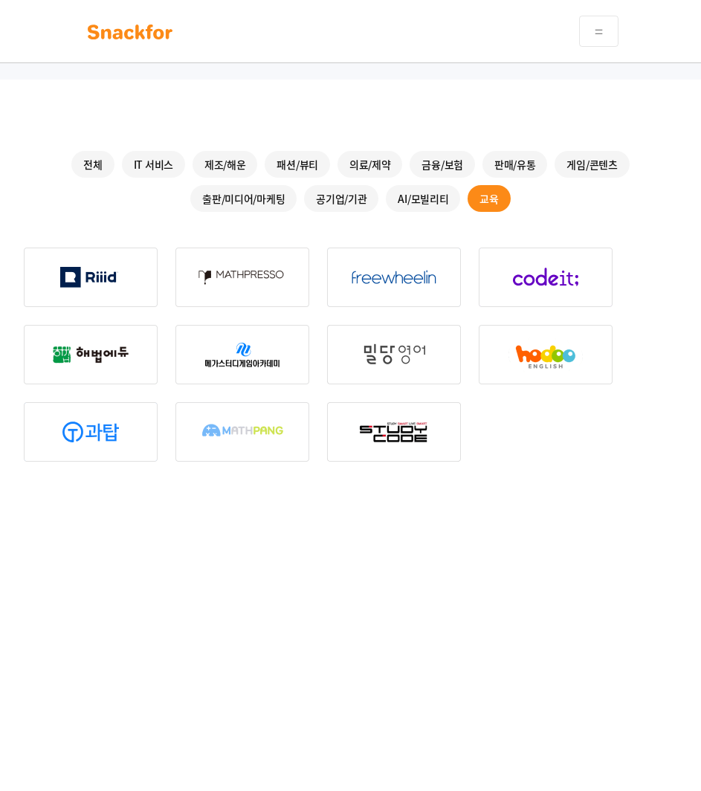
click at [239, 204] on div "출판/미디어/마케팅" at bounding box center [243, 198] width 106 height 27
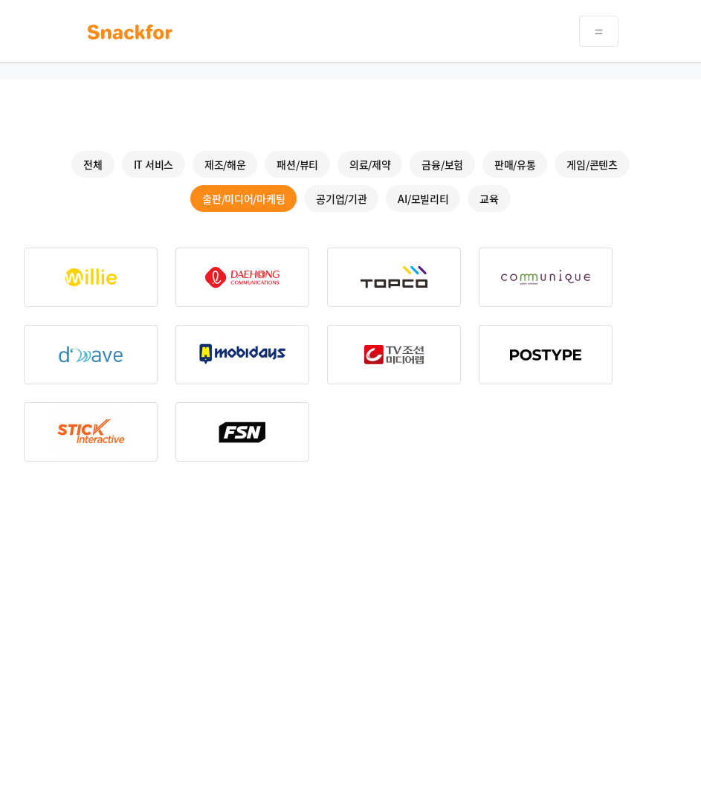
drag, startPoint x: 436, startPoint y: 494, endPoint x: 463, endPoint y: 481, distance: 30.6
click at [463, 481] on div "전체 IT 서비스 제조/해운 패션/뷰티 의료/제약 금융/보험 판매/유통 게임/콘텐츠 출판/미디어/마케팅 공기업/기관 AI/모빌리티 교육" at bounding box center [350, 451] width 701 height 743
